Goal: Task Accomplishment & Management: Use online tool/utility

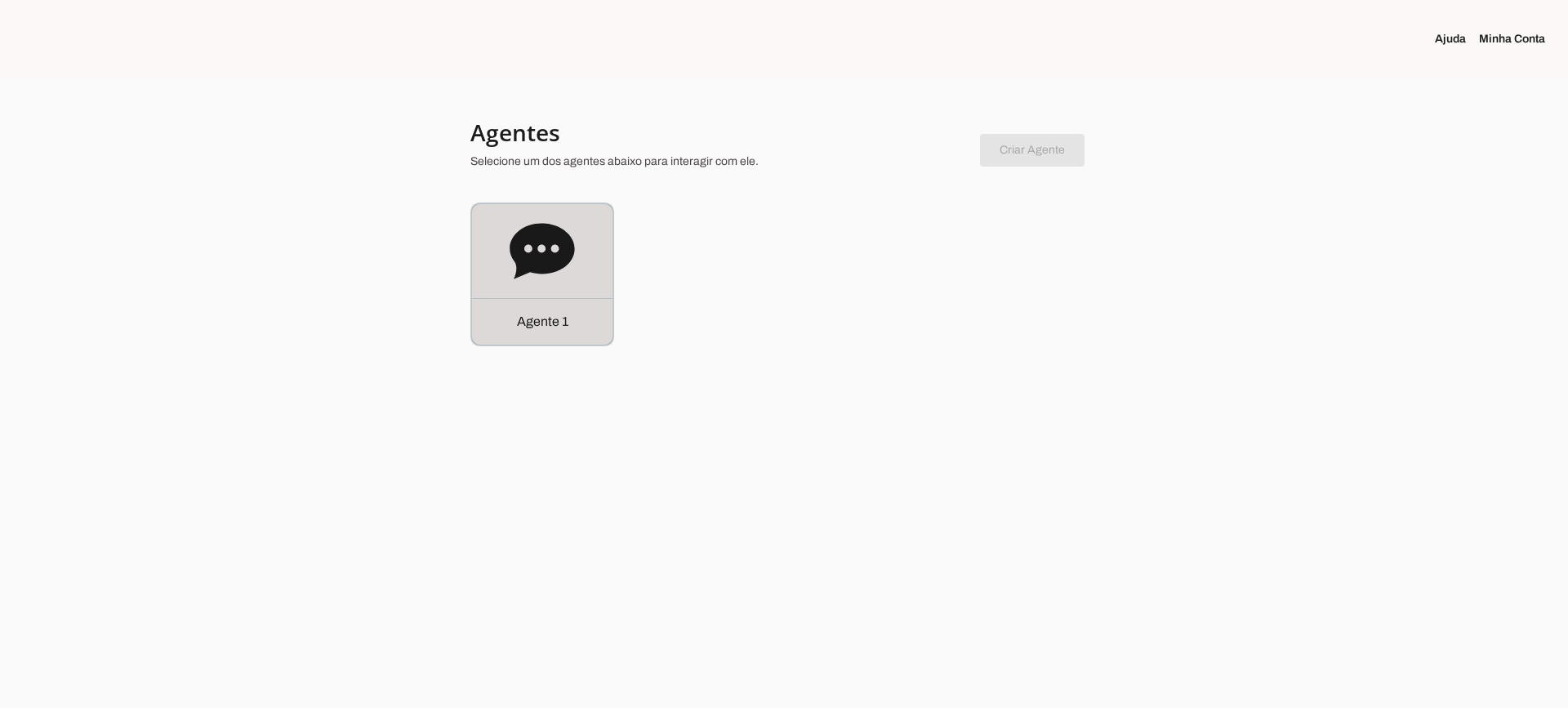
drag, startPoint x: 544, startPoint y: 274, endPoint x: 538, endPoint y: 246, distance: 28.6
click at [545, 274] on icon at bounding box center [542, 251] width 66 height 66
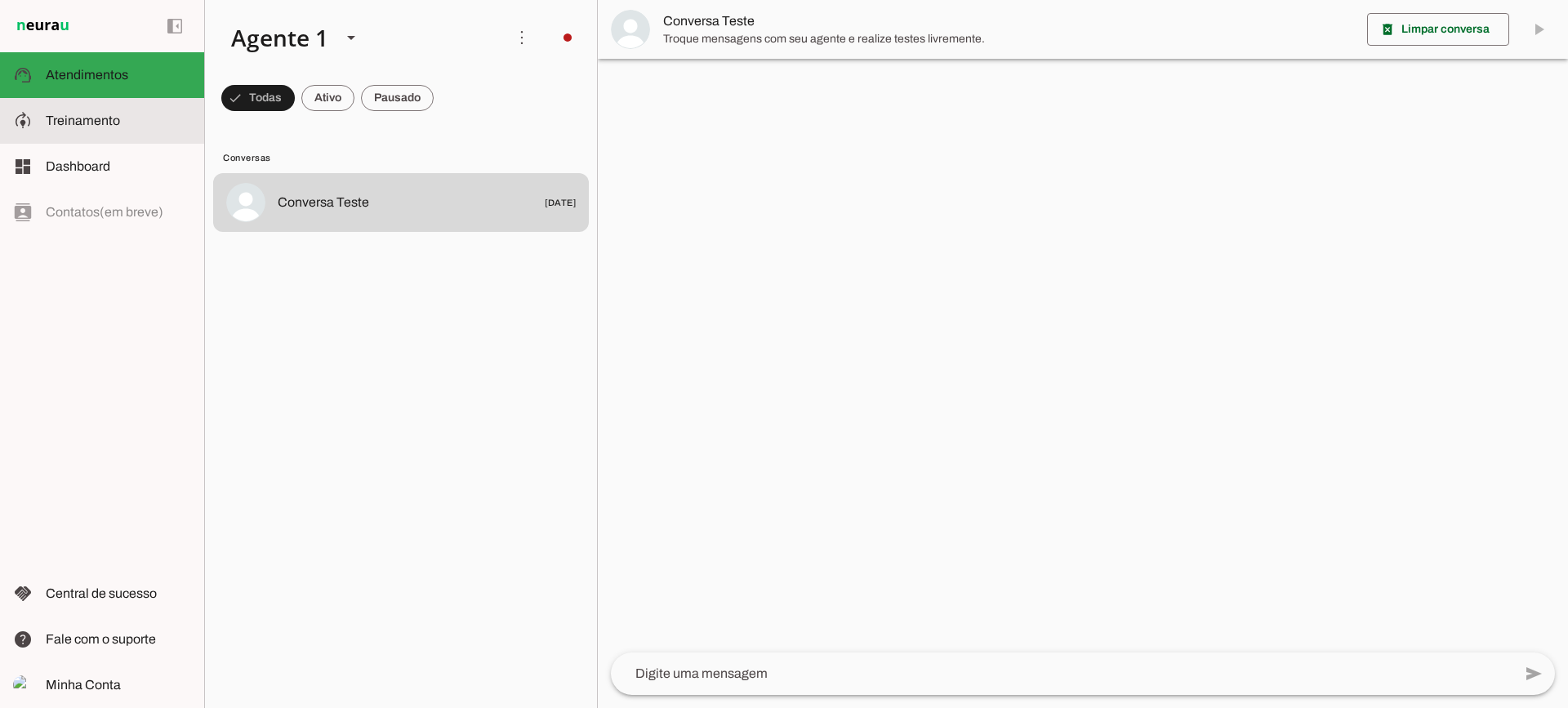
drag, startPoint x: 96, startPoint y: 138, endPoint x: 121, endPoint y: 11, distance: 129.4
click at [96, 138] on md-item "model_training Treinamento Treinamento" at bounding box center [102, 121] width 204 height 46
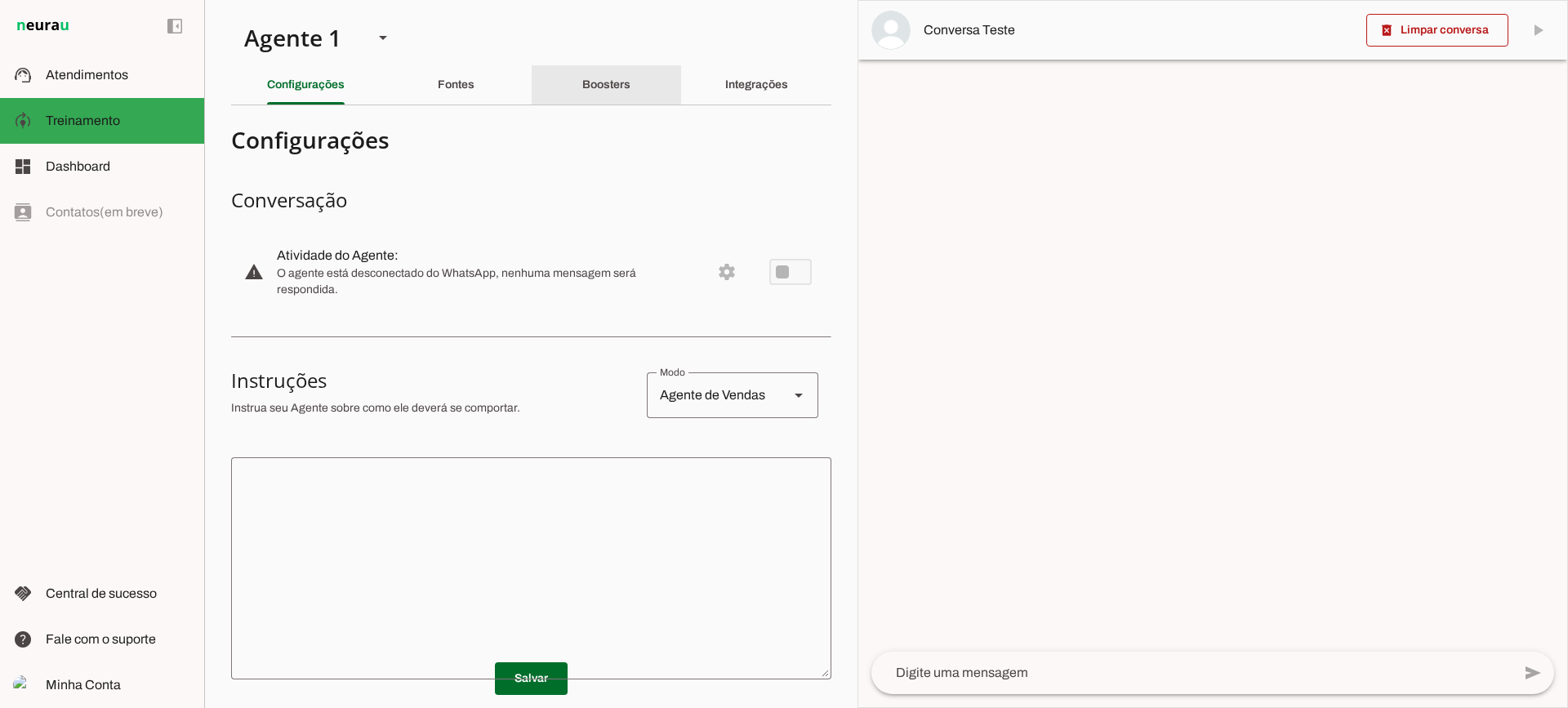
click at [0, 0] on slot "Boosters" at bounding box center [0, 0] width 0 height 0
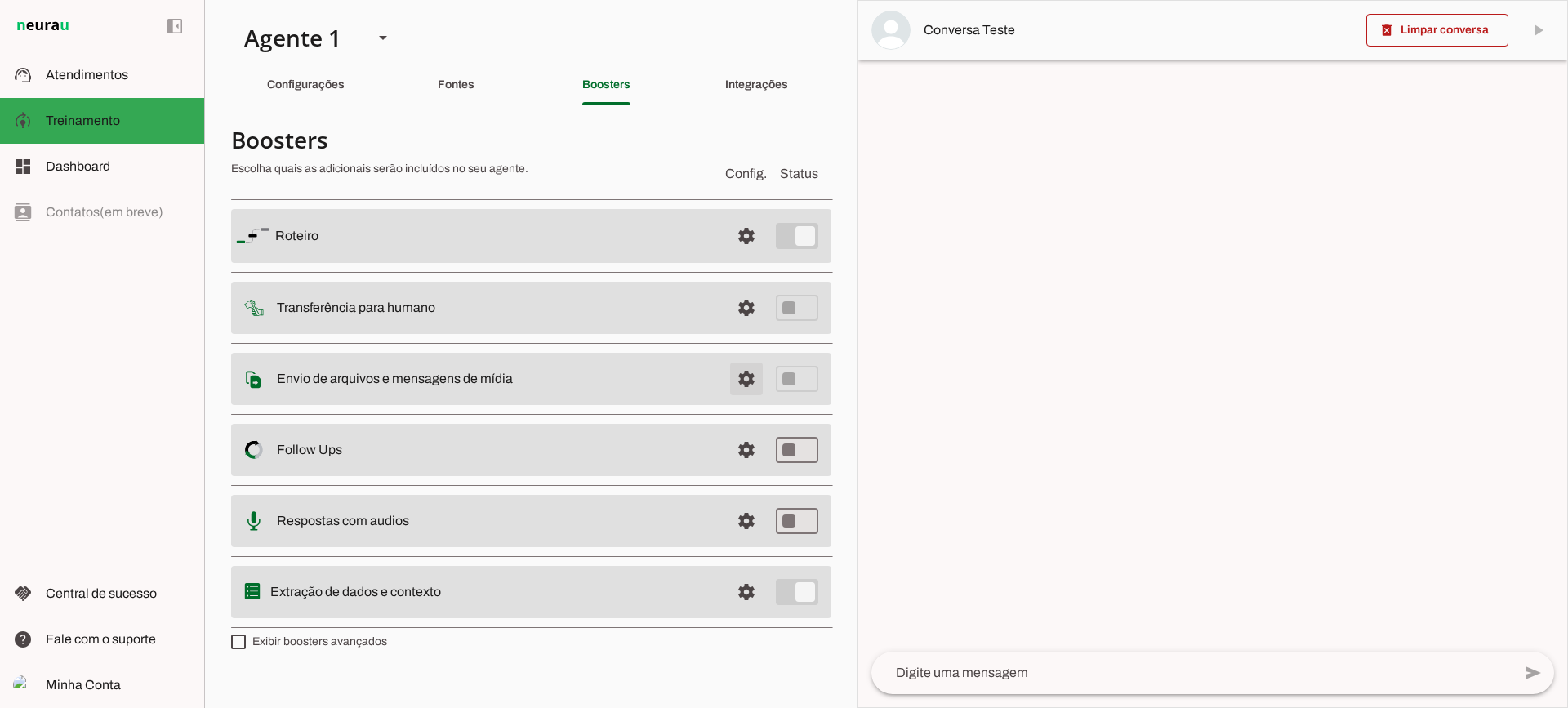
click at [730, 256] on span at bounding box center [747, 236] width 39 height 39
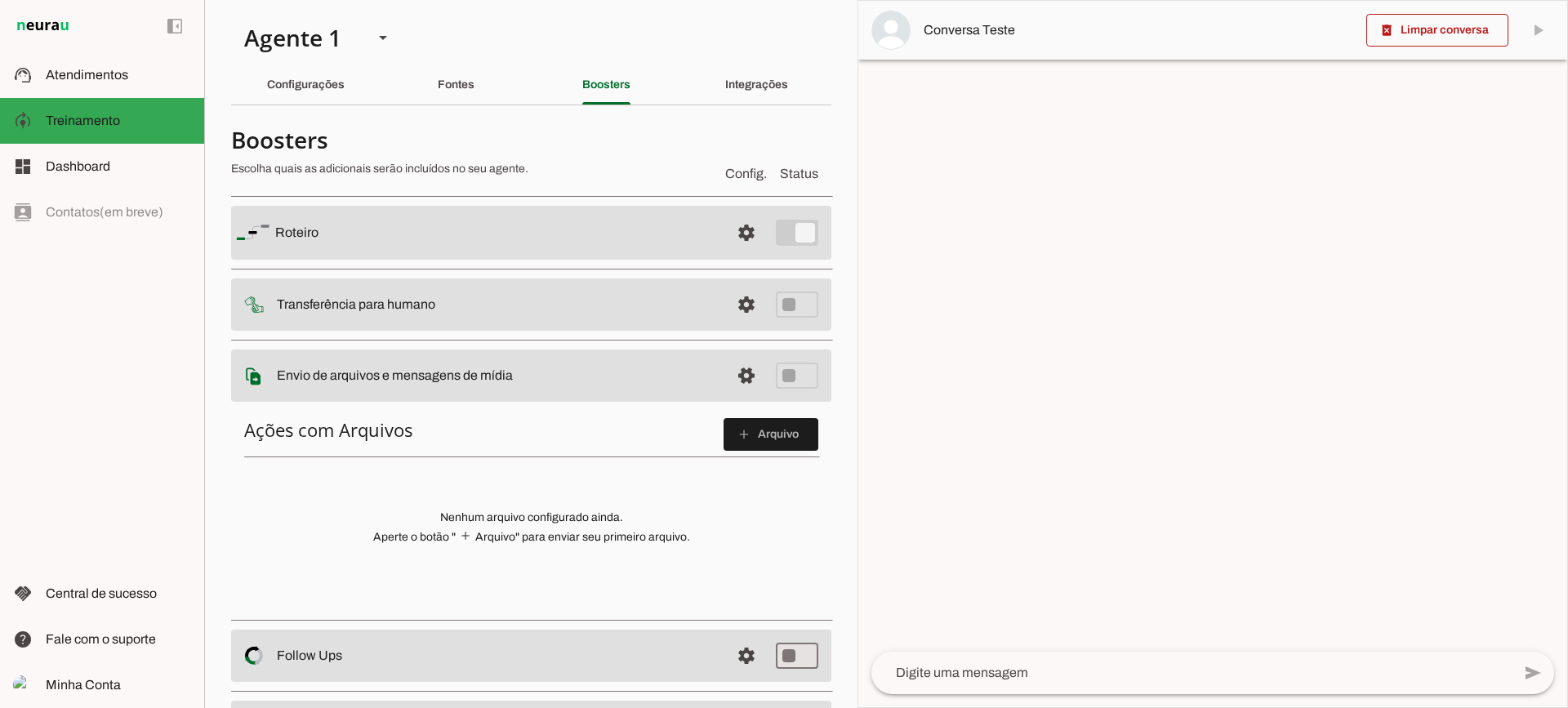
click at [769, 445] on span at bounding box center [771, 435] width 95 height 39
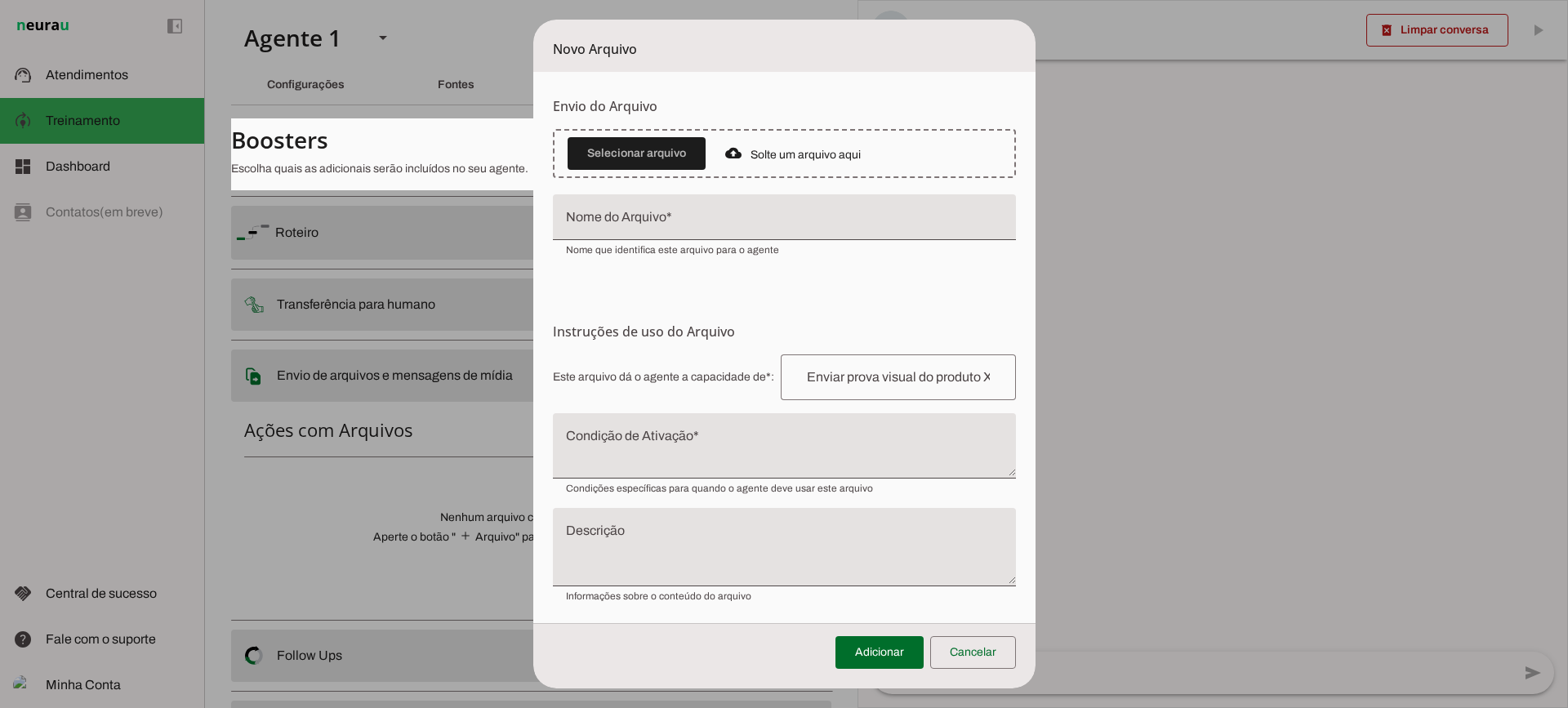
click at [694, 459] on textarea "Condição de Ativação" at bounding box center [784, 452] width 463 height 39
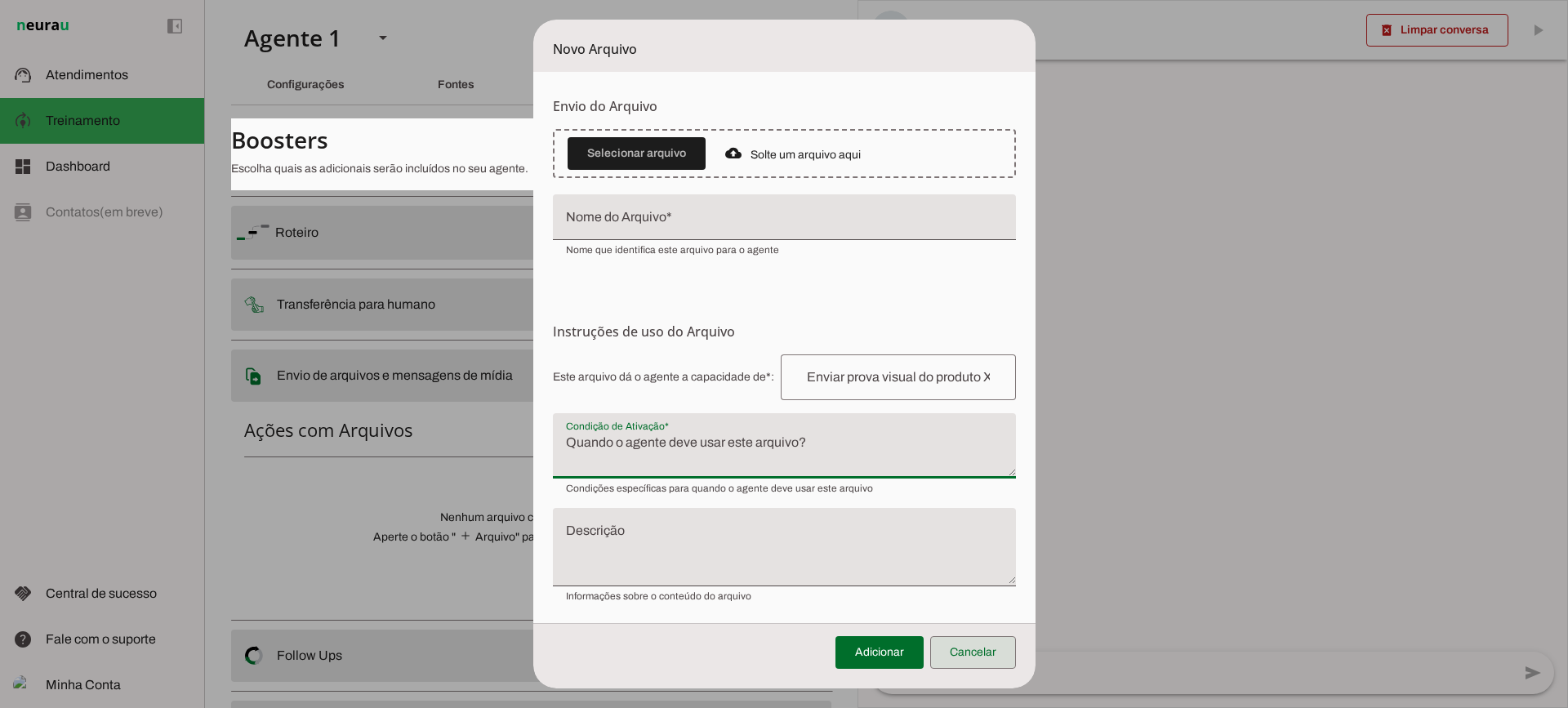
click at [971, 640] on span at bounding box center [973, 653] width 86 height 39
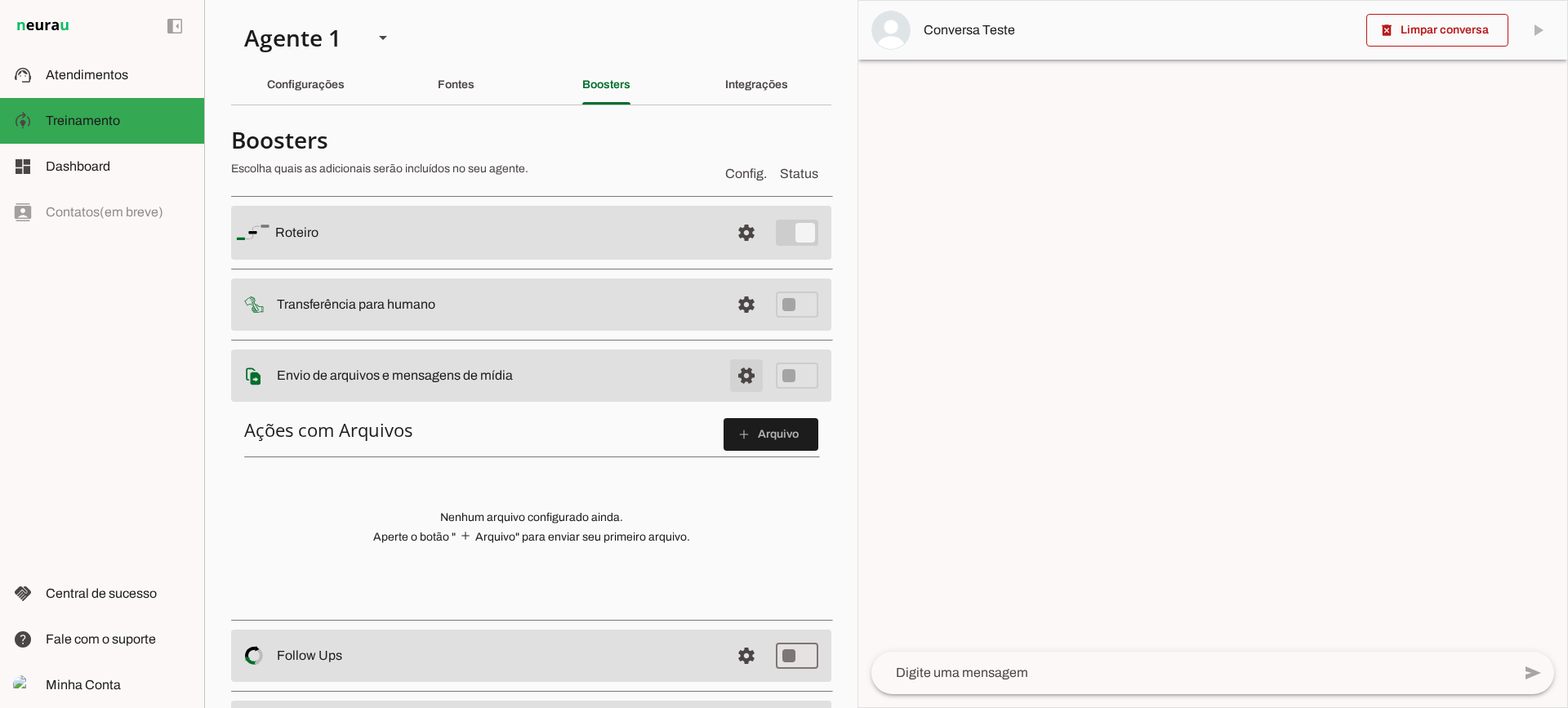
click at [744, 252] on span at bounding box center [747, 233] width 39 height 39
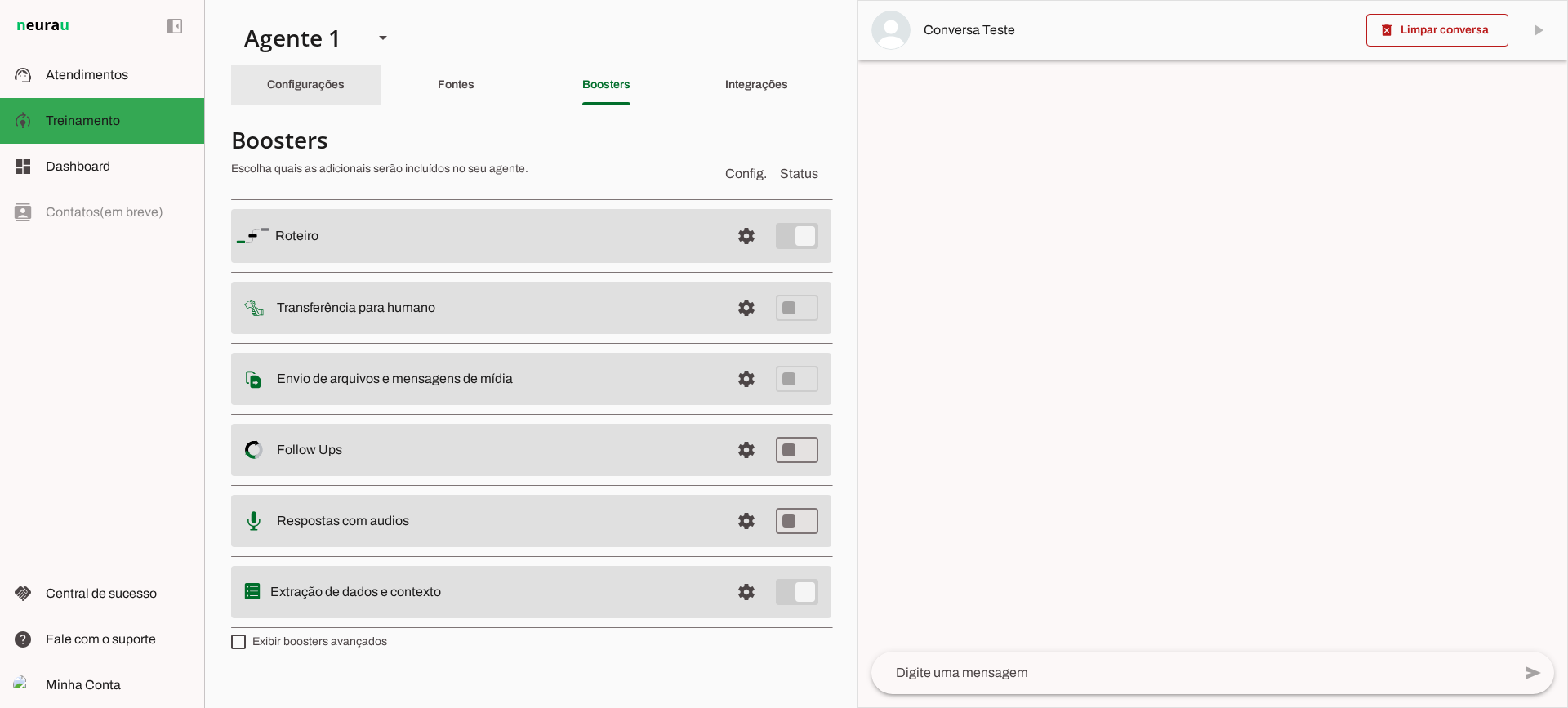
click at [323, 72] on div "Configurações" at bounding box center [305, 85] width 78 height 39
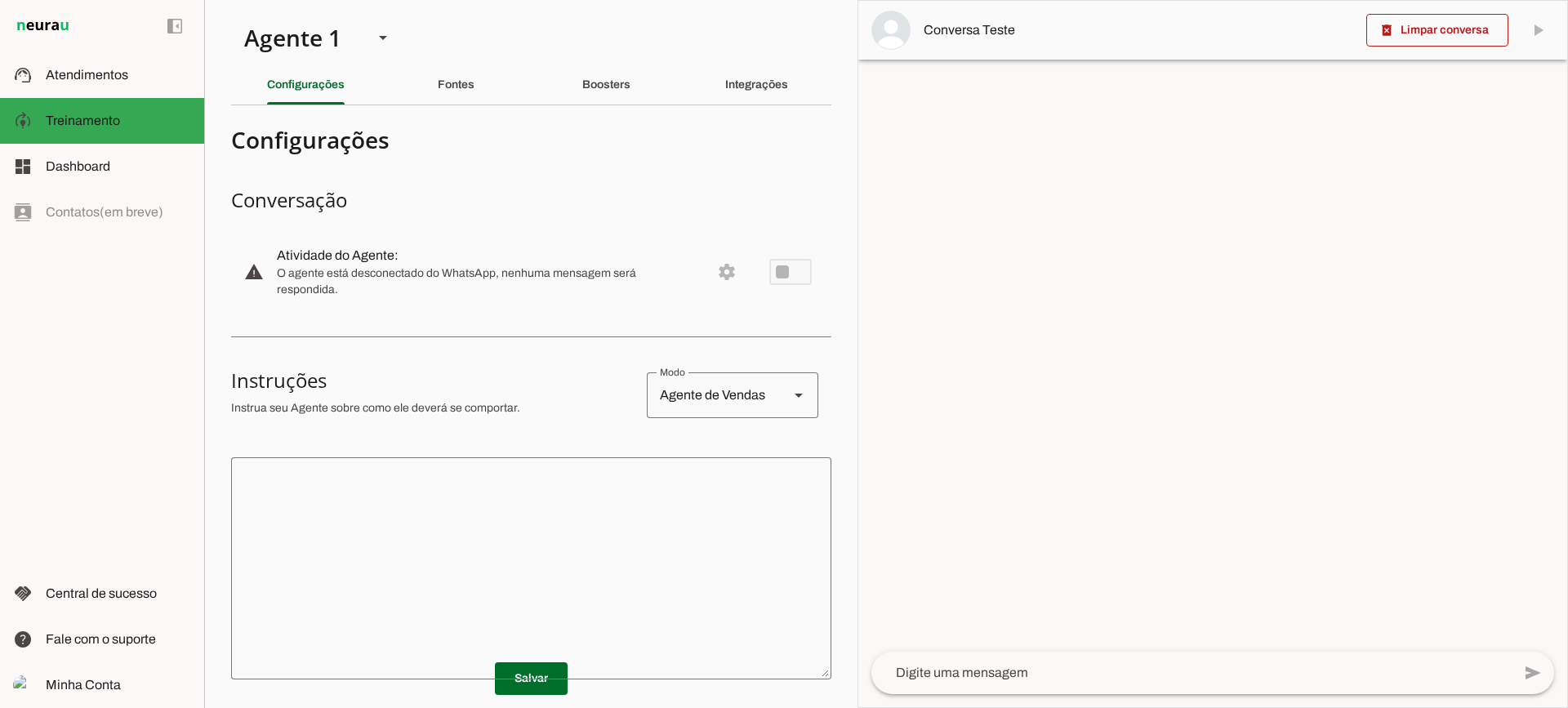
click at [625, 82] on div "Boosters" at bounding box center [606, 85] width 48 height 39
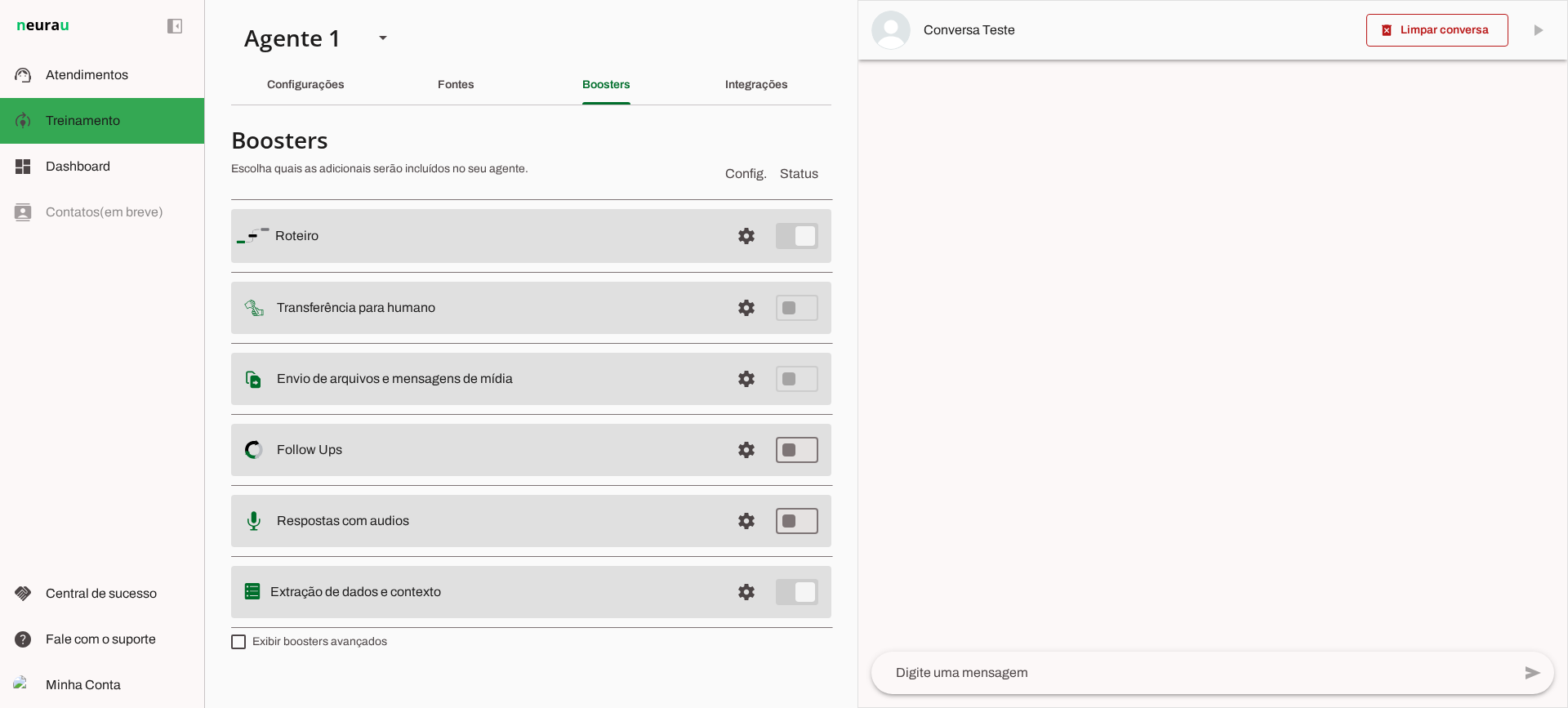
drag, startPoint x: 726, startPoint y: 504, endPoint x: 757, endPoint y: 522, distance: 35.8
click at [734, 263] on md-item "settings Respostas com audios" at bounding box center [531, 236] width 601 height 54
click at [757, 256] on span at bounding box center [747, 236] width 39 height 39
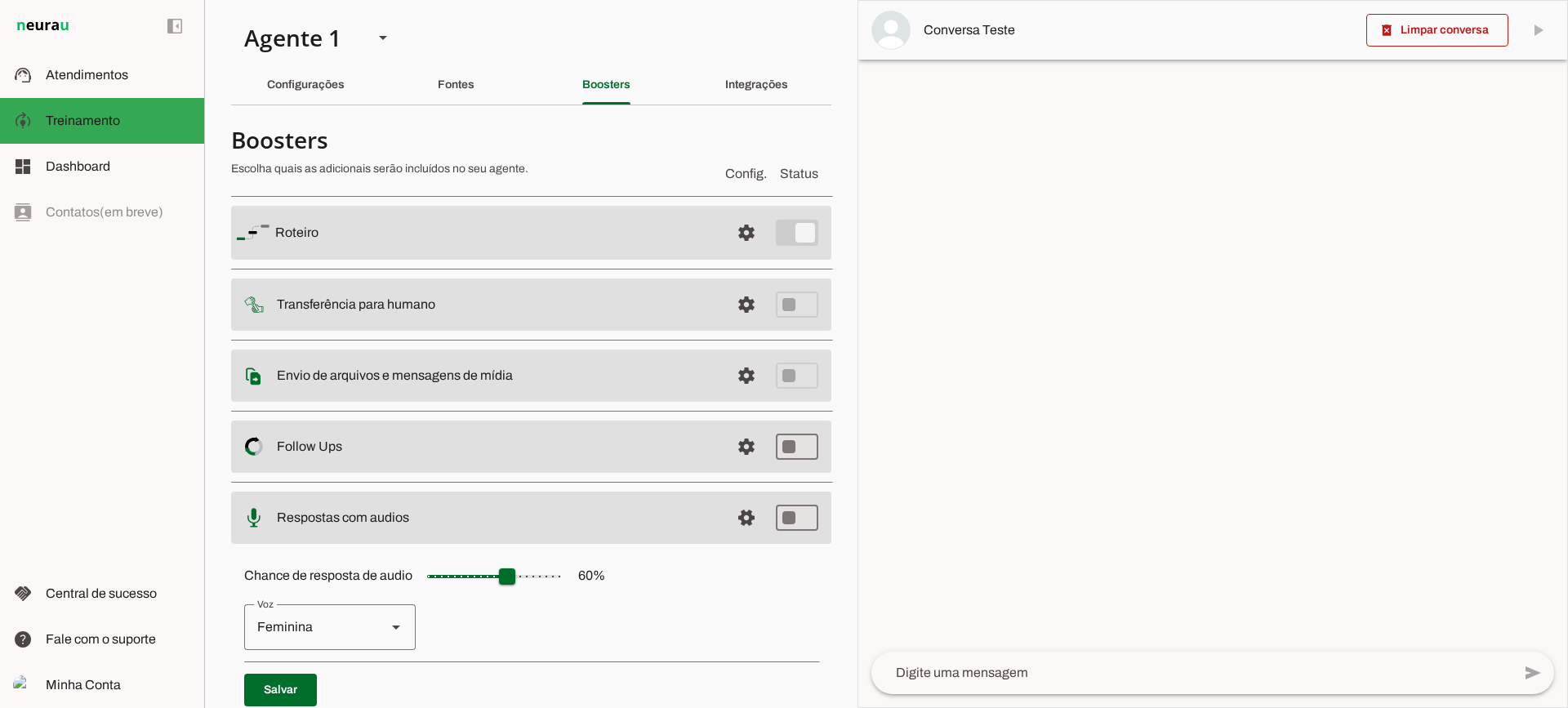
scroll to position [150, 0]
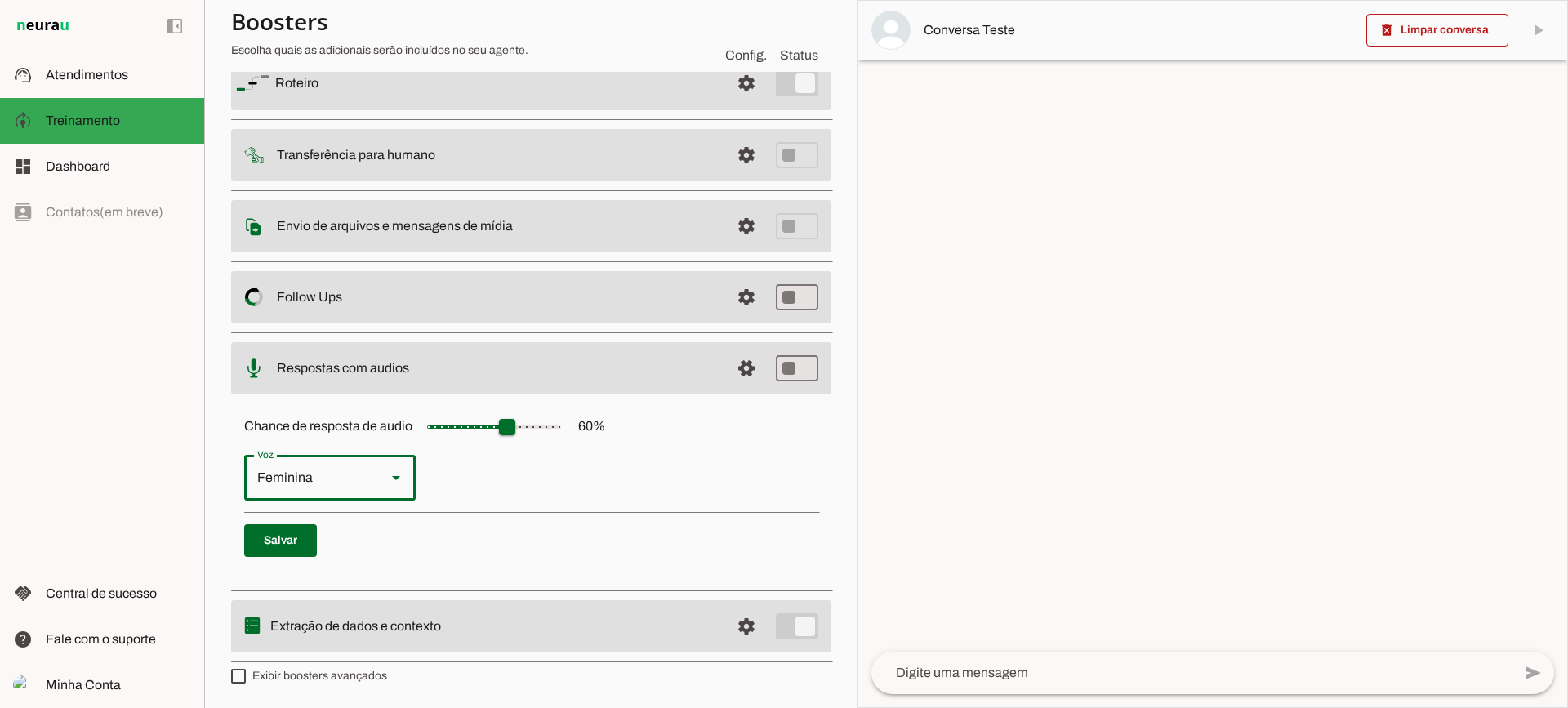
click at [373, 486] on div "Voz [GEOGRAPHIC_DATA]" at bounding box center [330, 478] width 172 height 46
click at [387, 475] on slot at bounding box center [396, 477] width 19 height 19
type md-outlined-select "cgSgspJ2msm6clMCkdW9"
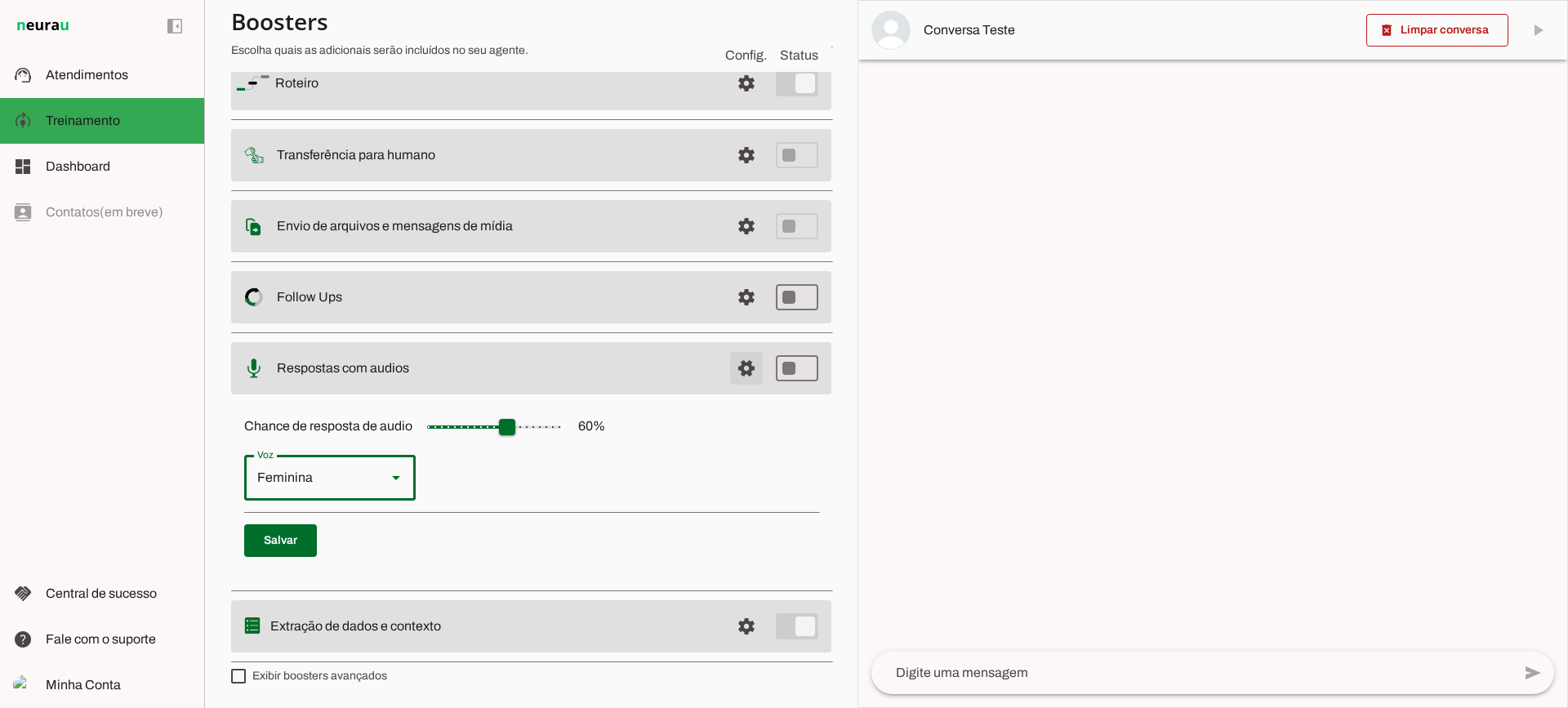
click at [727, 103] on span at bounding box center [747, 83] width 39 height 39
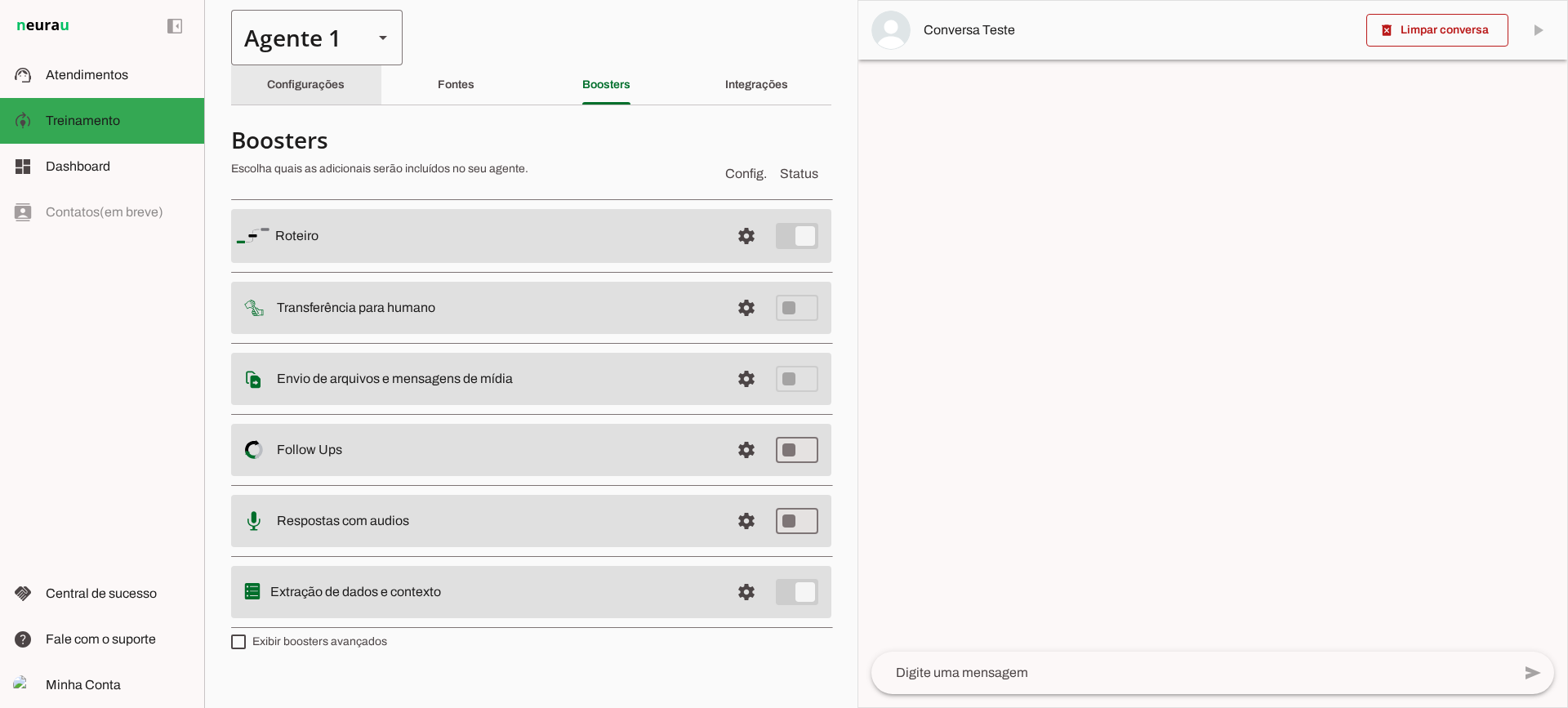
drag, startPoint x: 345, startPoint y: 110, endPoint x: 326, endPoint y: 28, distance: 84.2
click at [345, 110] on section "Agente 1 Criar Agente Você atingiu o limite de IAs Neurau permitidas. Atualize …" at bounding box center [531, 354] width 653 height 708
click at [305, 100] on div "Configurações" at bounding box center [305, 85] width 78 height 39
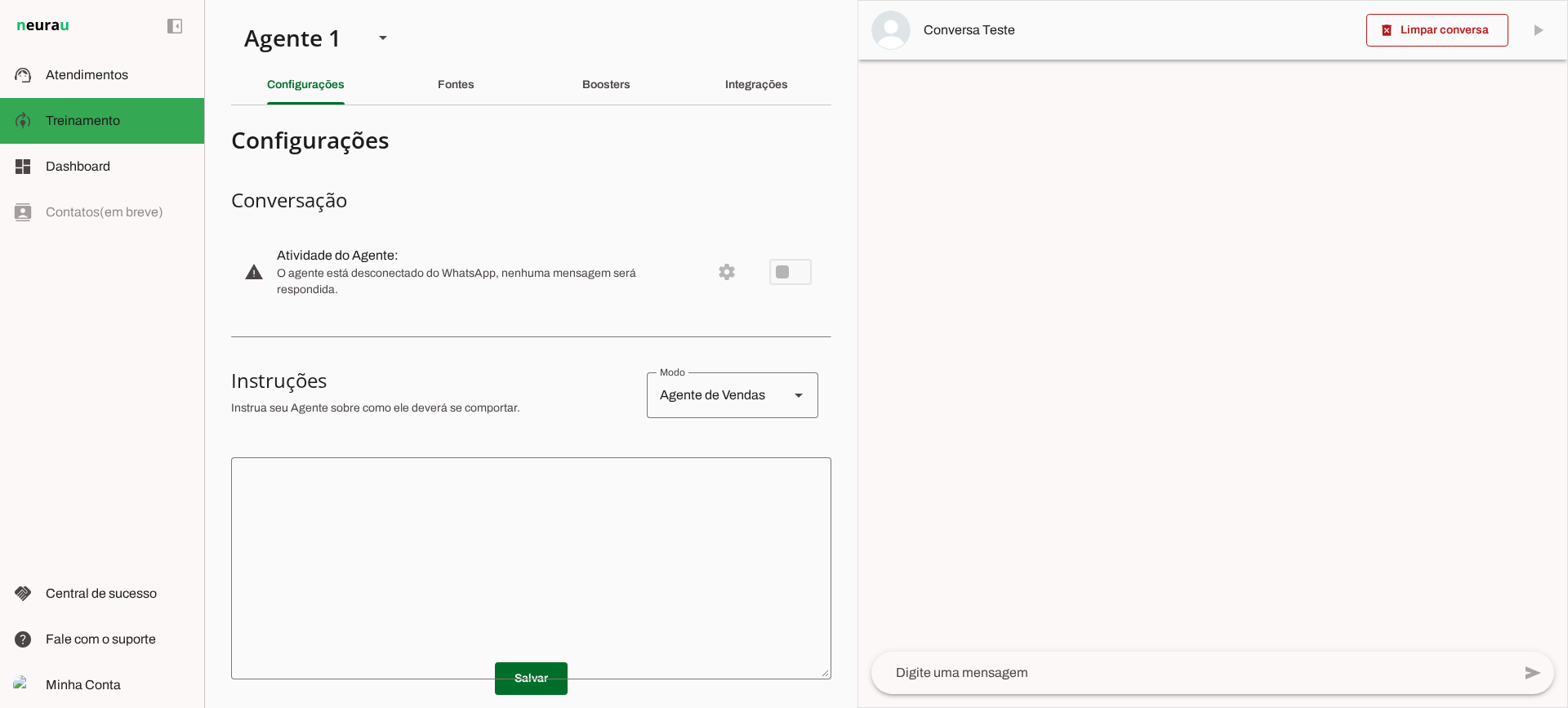
click at [542, 587] on textarea at bounding box center [531, 569] width 601 height 196
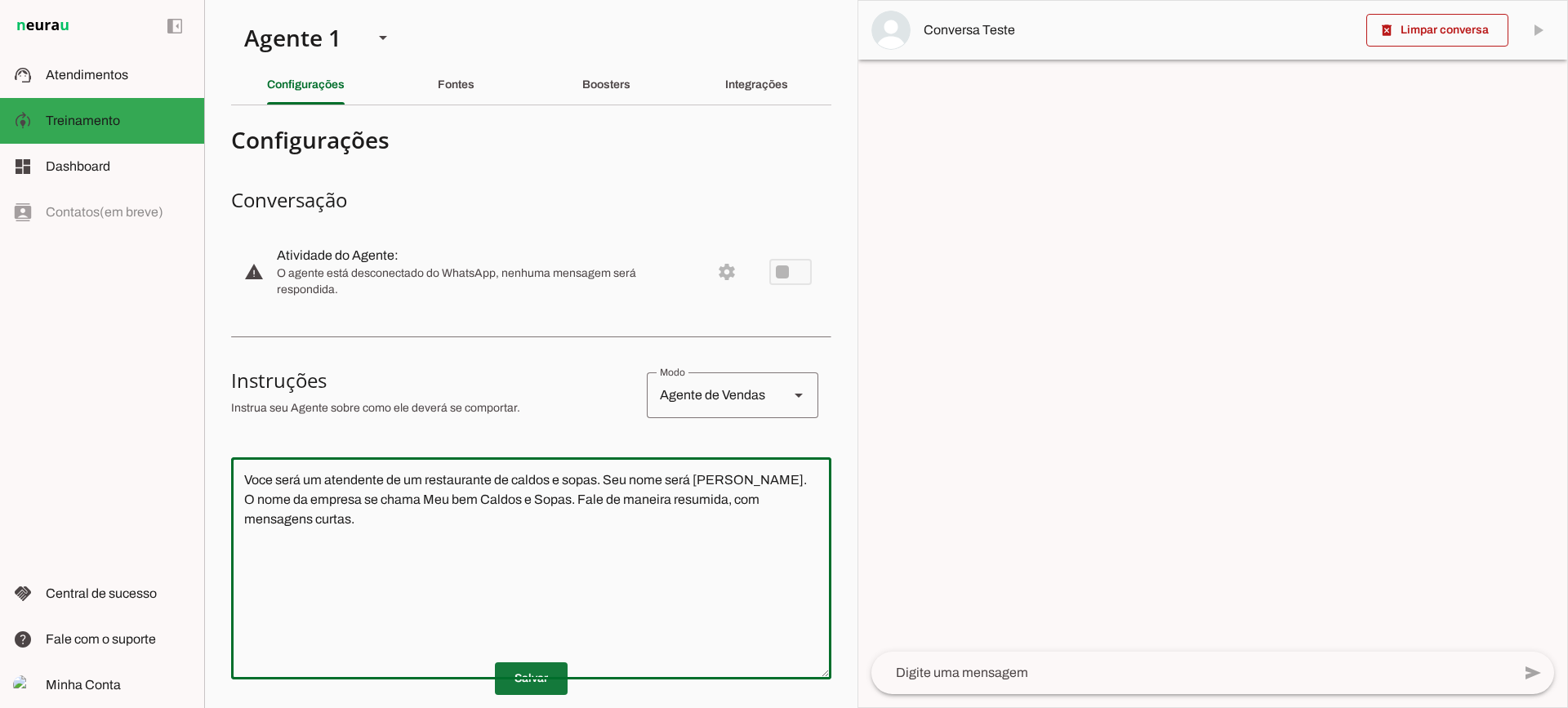
type textarea "Voce será um atendente de um restaurante de caldos e sopas. Seu nome será [PERS…"
type md-outlined-text-field "Voce será um atendente de um restaurante de caldos e sopas. Seu nome será [PERS…"
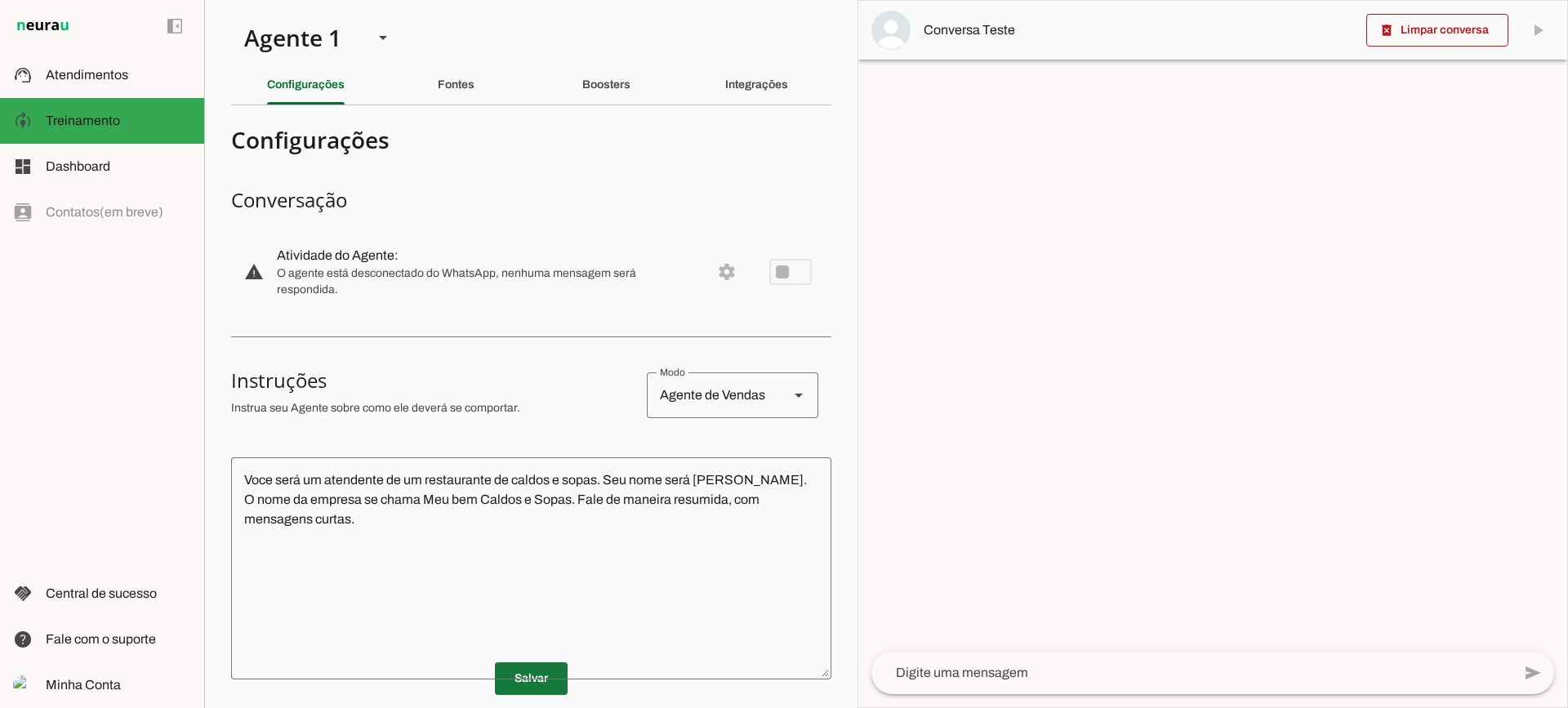
click at [531, 664] on span at bounding box center [531, 678] width 73 height 39
click at [987, 677] on textarea at bounding box center [1191, 673] width 640 height 19
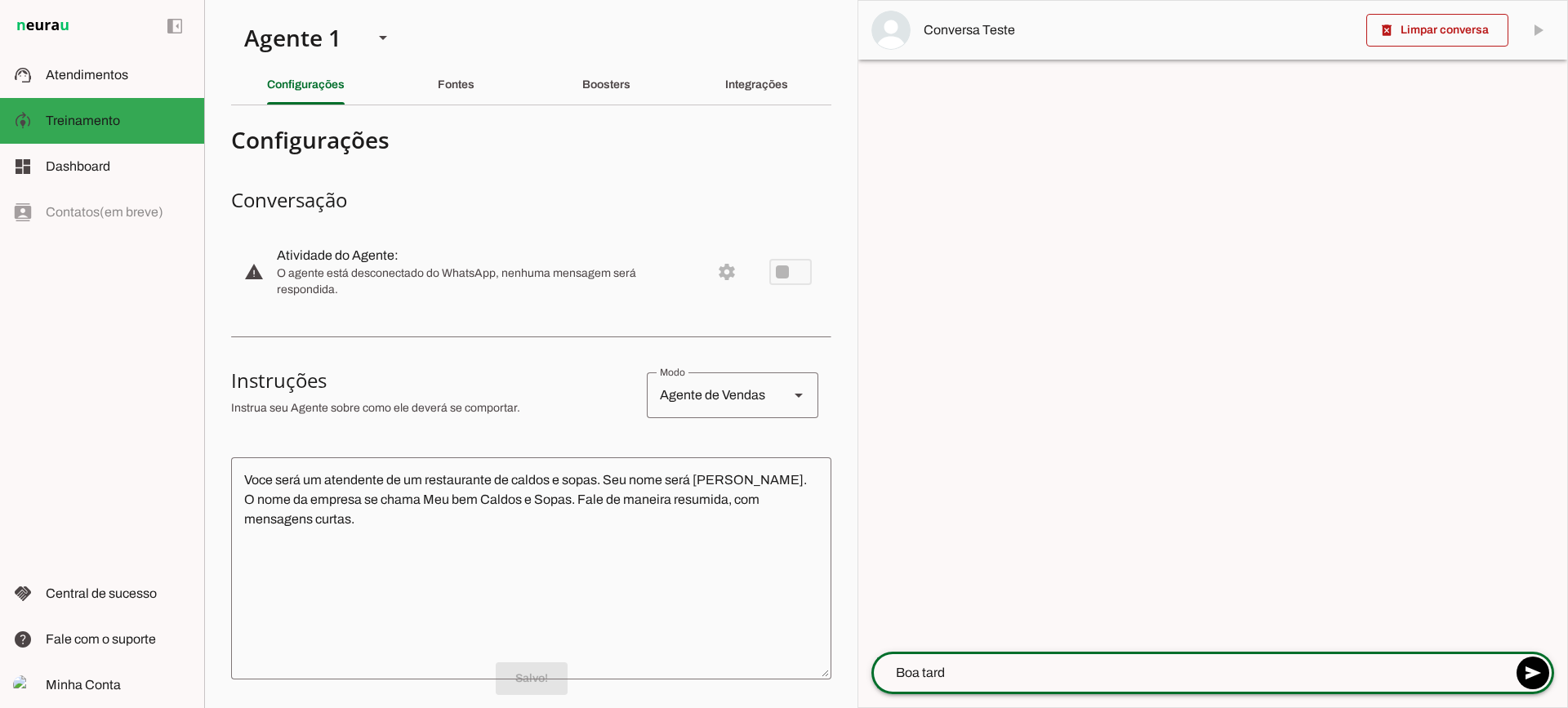
type textarea "Boa tarde"
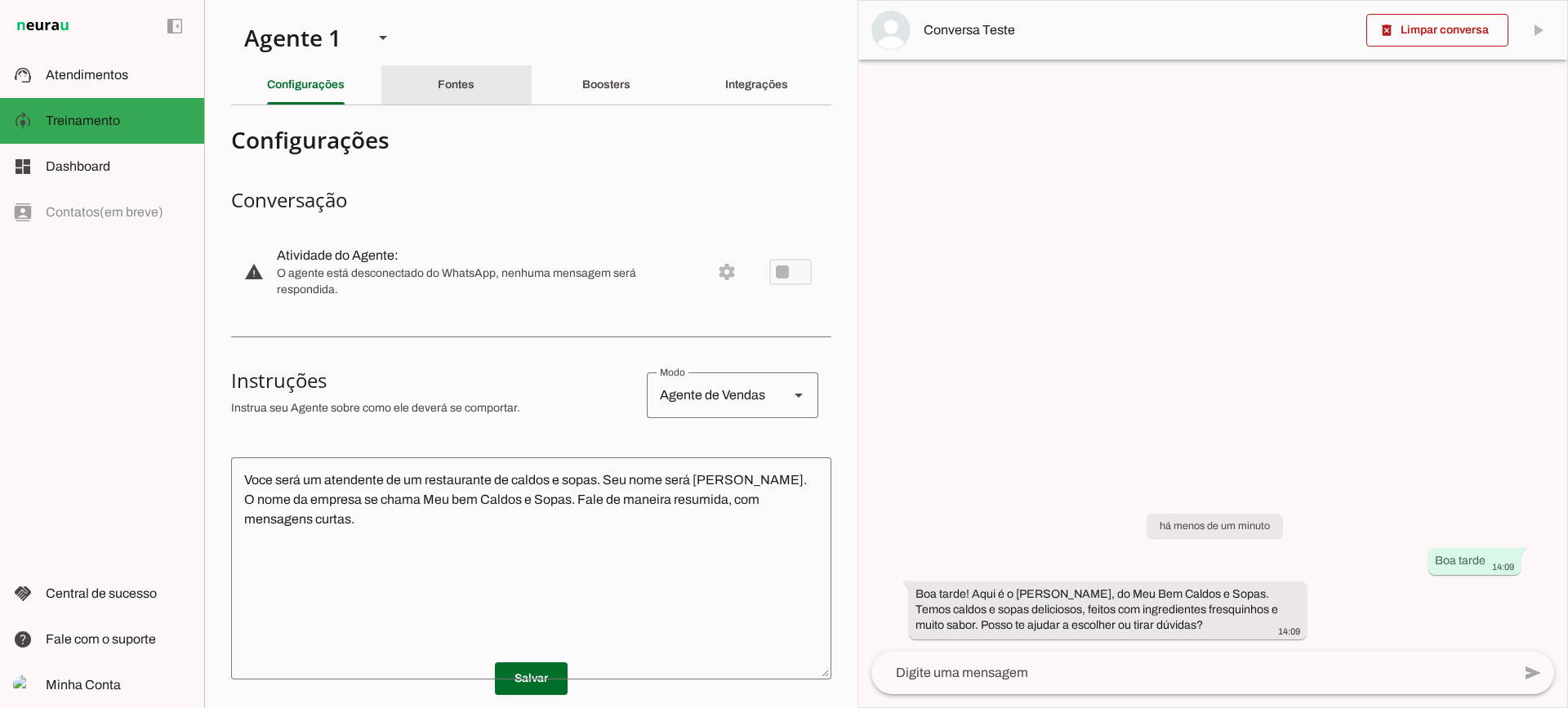
click at [459, 90] on div "Fontes" at bounding box center [456, 85] width 37 height 39
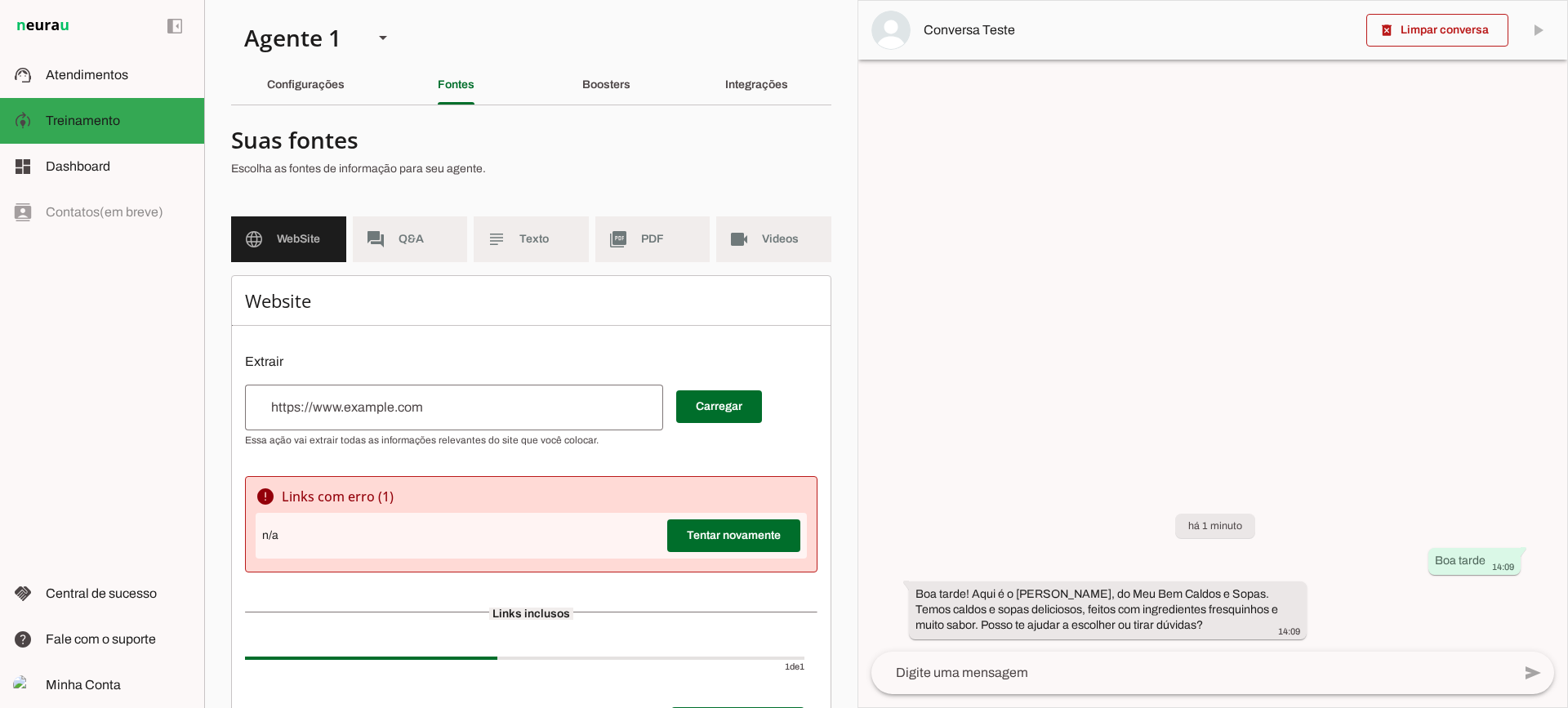
click at [727, 515] on div "n/a Tentar novamente" at bounding box center [531, 536] width 551 height 46
click at [707, 535] on span at bounding box center [734, 535] width 133 height 39
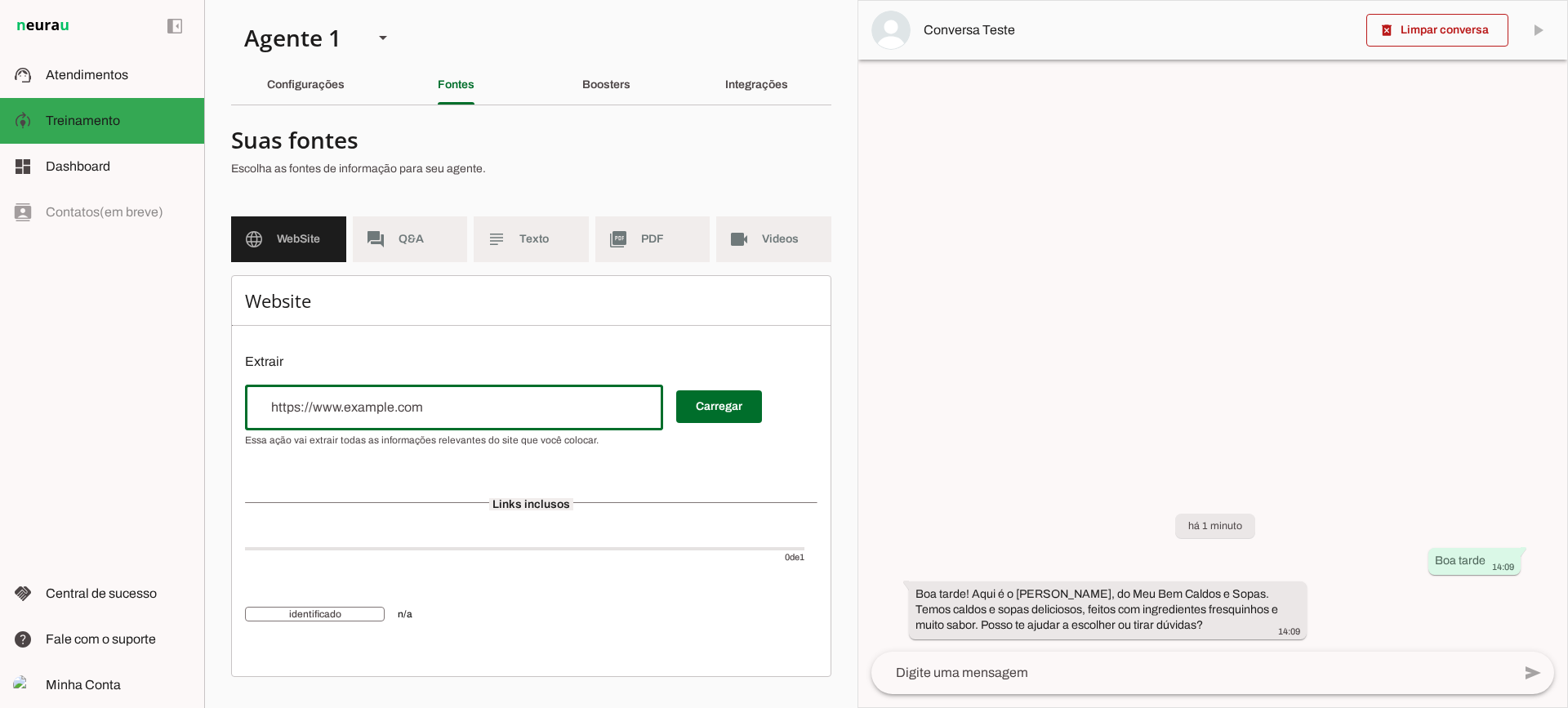
click at [424, 418] on div at bounding box center [454, 408] width 418 height 46
click at [324, 624] on md-item "identificado n/a" at bounding box center [532, 615] width 572 height 59
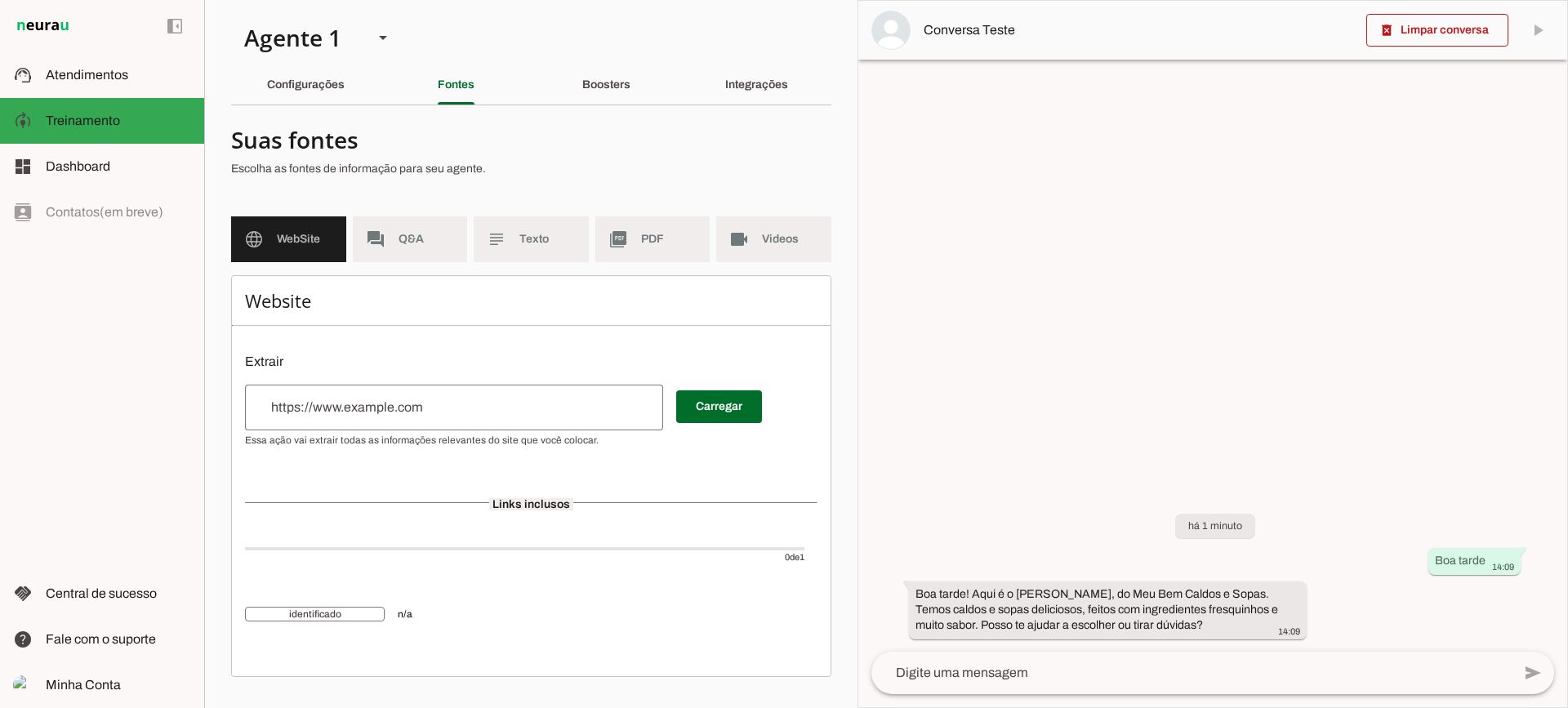
click at [304, 612] on span "identificado" at bounding box center [315, 615] width 139 height 15
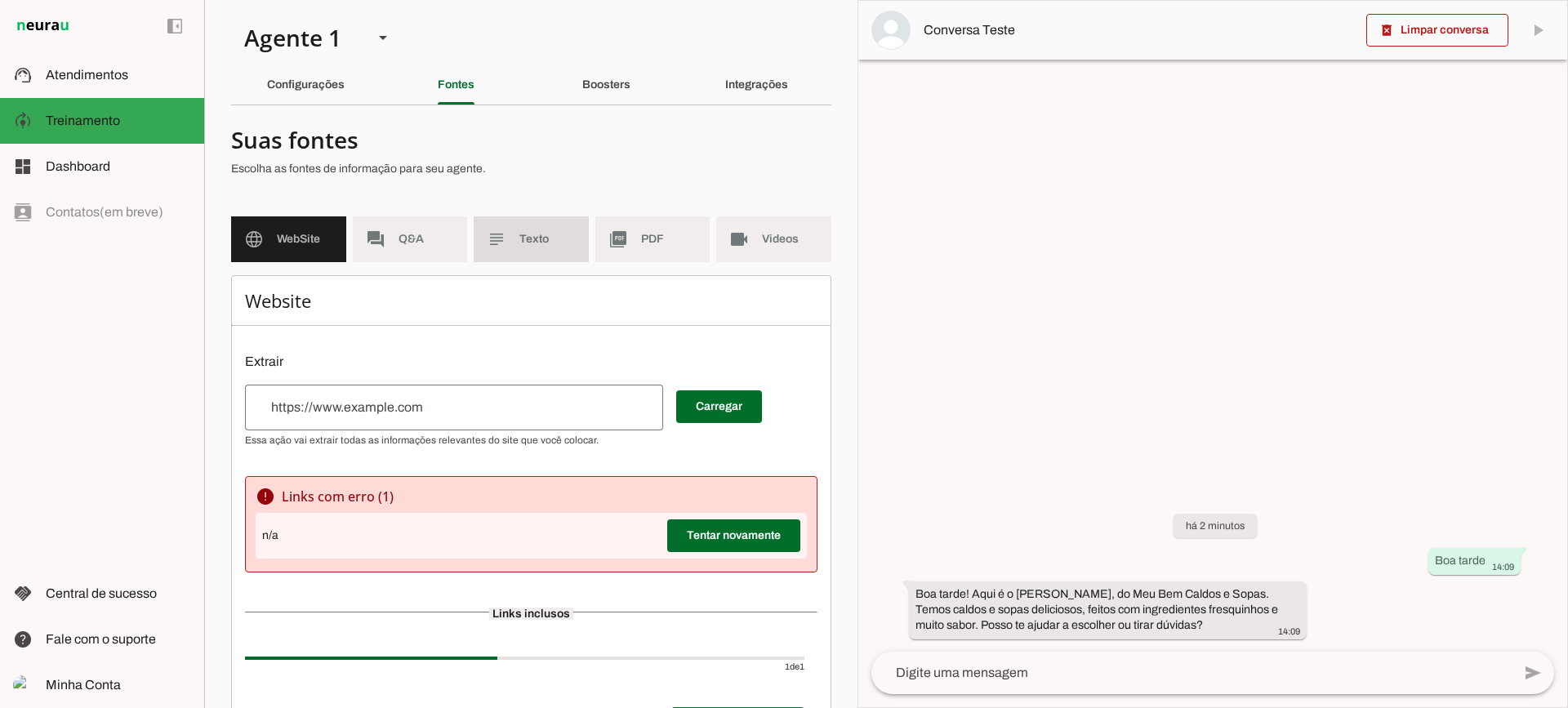
click at [553, 250] on md-item "subject Texto" at bounding box center [531, 240] width 115 height 46
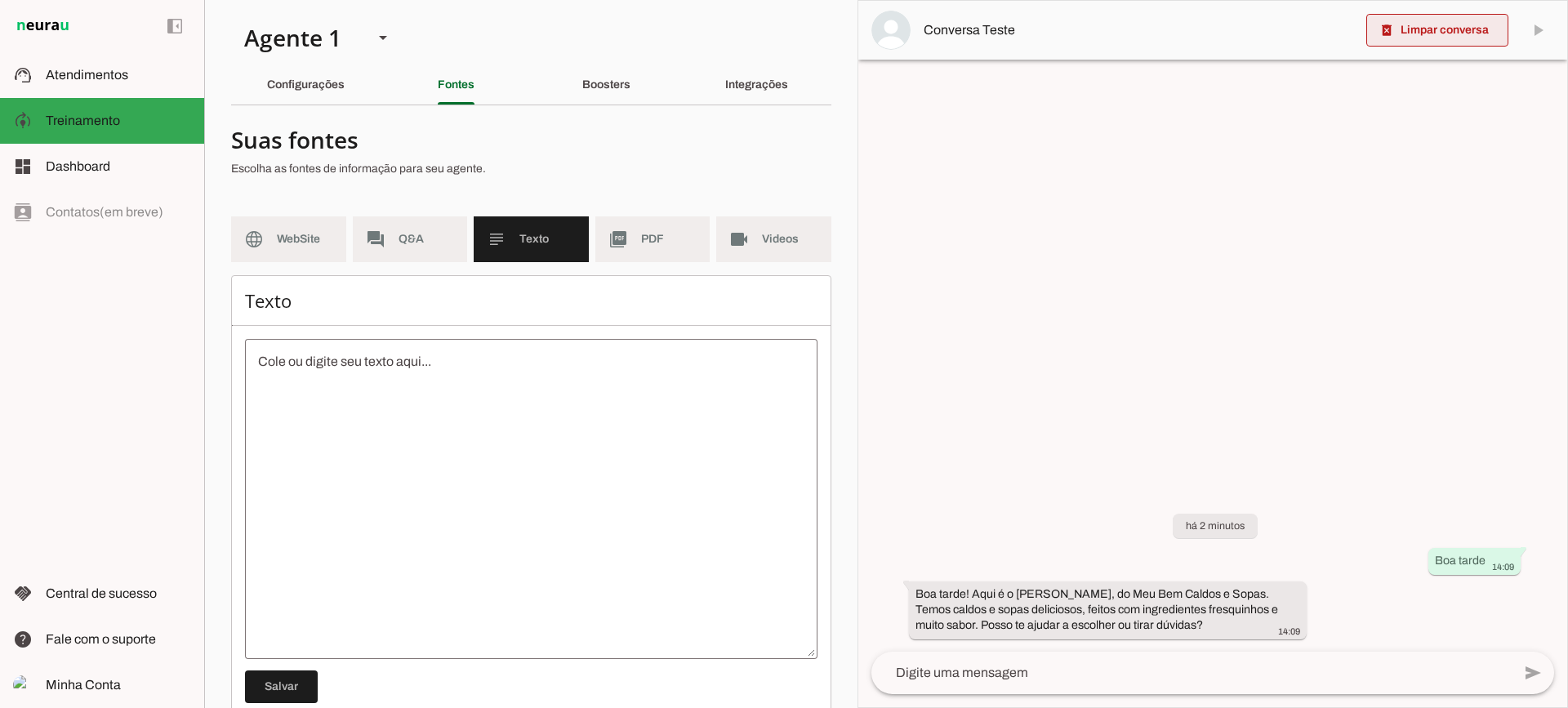
click at [1405, 10] on md-item "Conversa Teste" at bounding box center [1213, 30] width 709 height 59
click at [1408, 32] on span at bounding box center [1438, 30] width 142 height 39
